Goal: Task Accomplishment & Management: Manage account settings

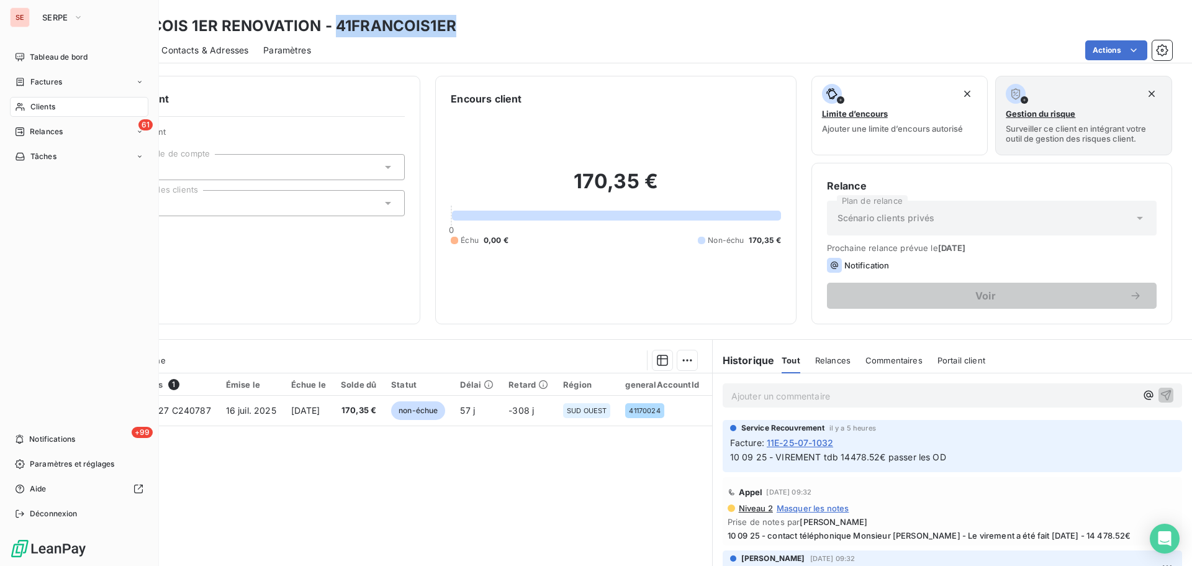
click at [31, 101] on div "Clients" at bounding box center [79, 107] width 138 height 20
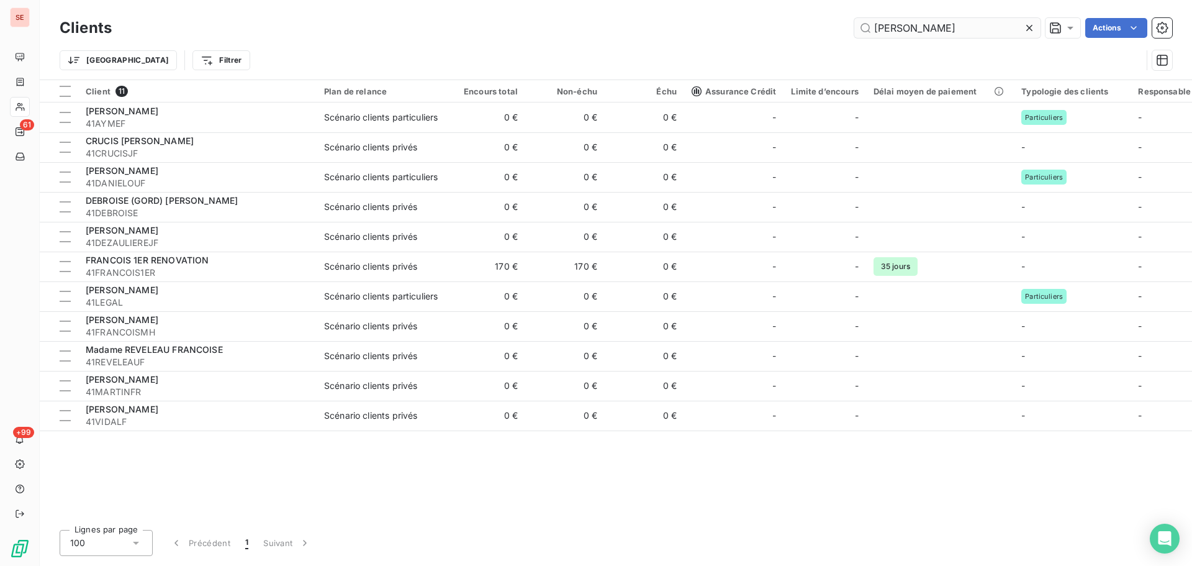
click at [954, 30] on input "[PERSON_NAME]" at bounding box center [947, 28] width 186 height 20
click at [953, 30] on input "[PERSON_NAME]" at bounding box center [947, 28] width 186 height 20
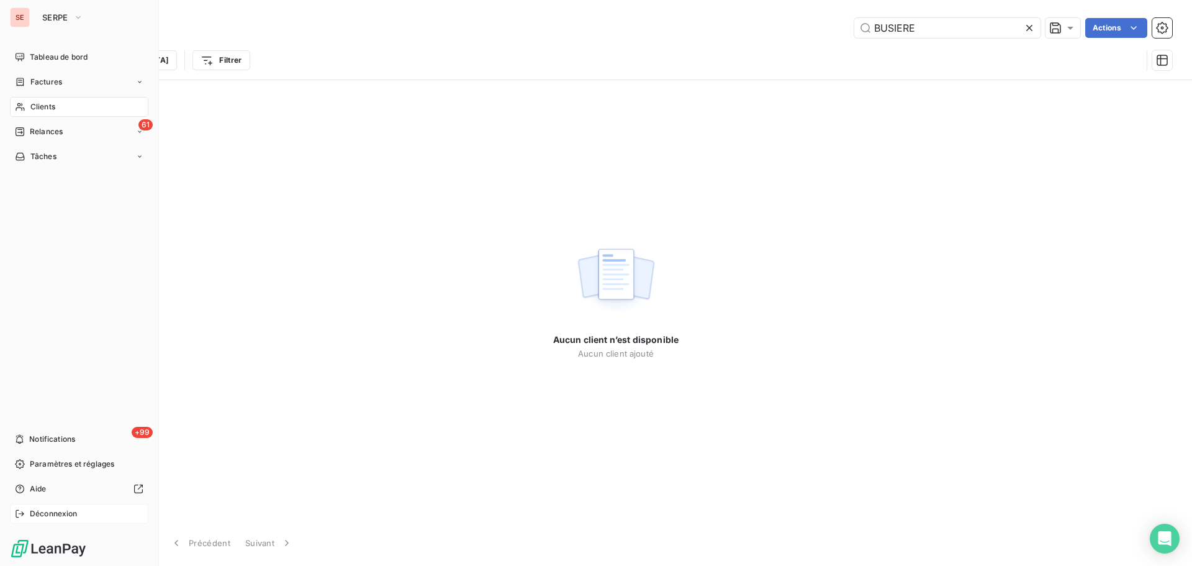
type input "BUSIERE"
click at [28, 514] on div "Déconnexion" at bounding box center [79, 513] width 138 height 20
